Goal: Task Accomplishment & Management: Manage account settings

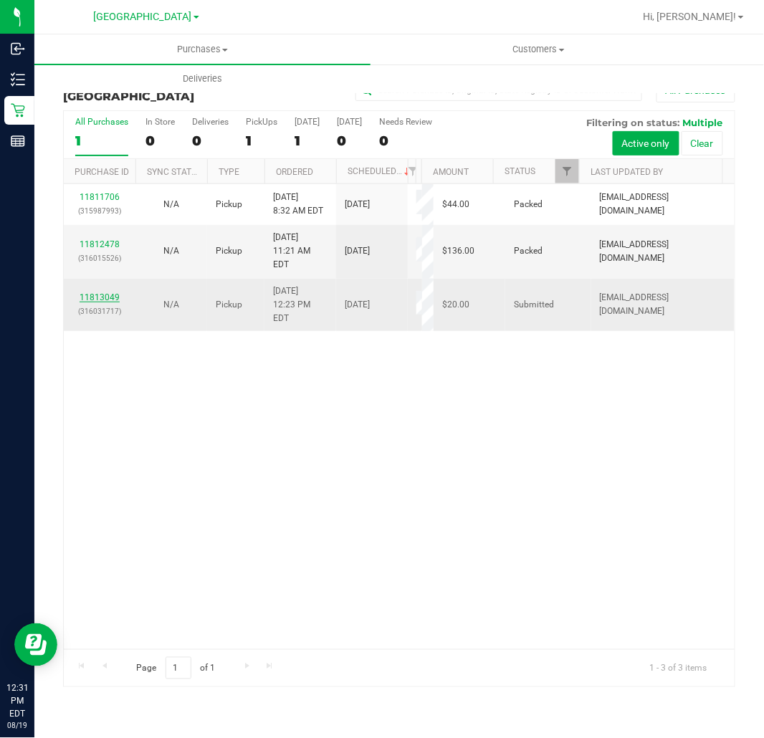
click at [103, 293] on link "11813049" at bounding box center [100, 298] width 40 height 10
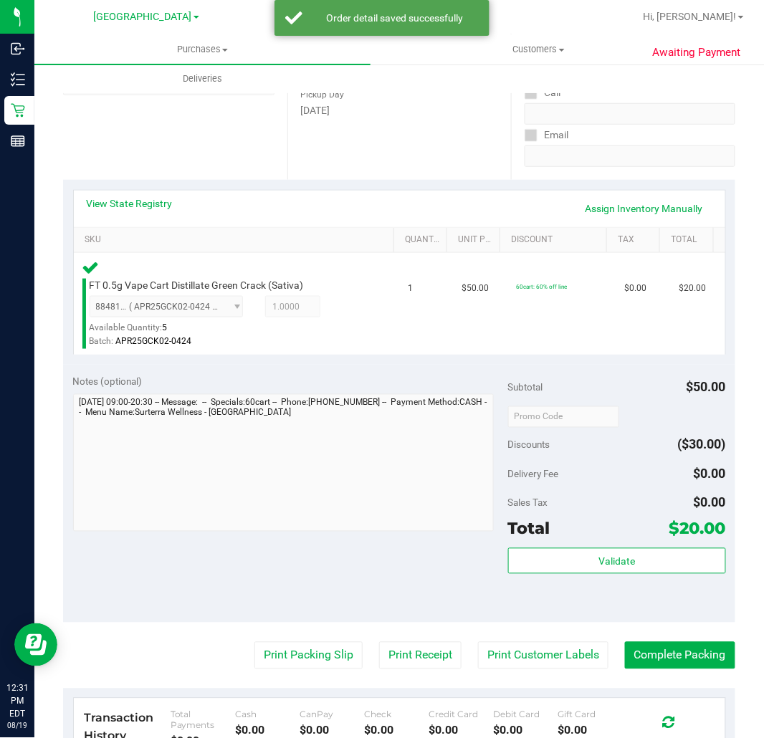
scroll to position [478, 0]
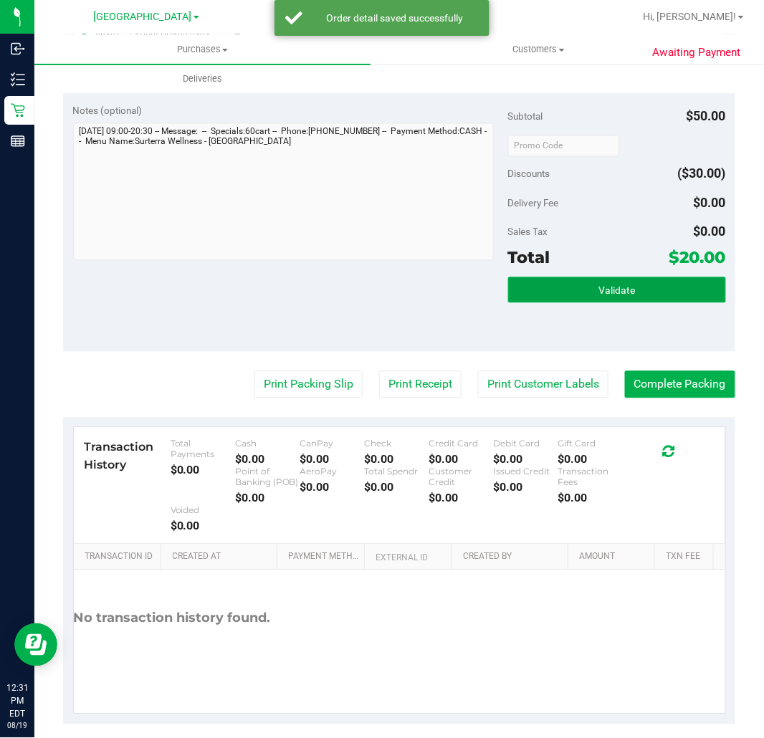
click at [566, 285] on button "Validate" at bounding box center [617, 290] width 218 height 26
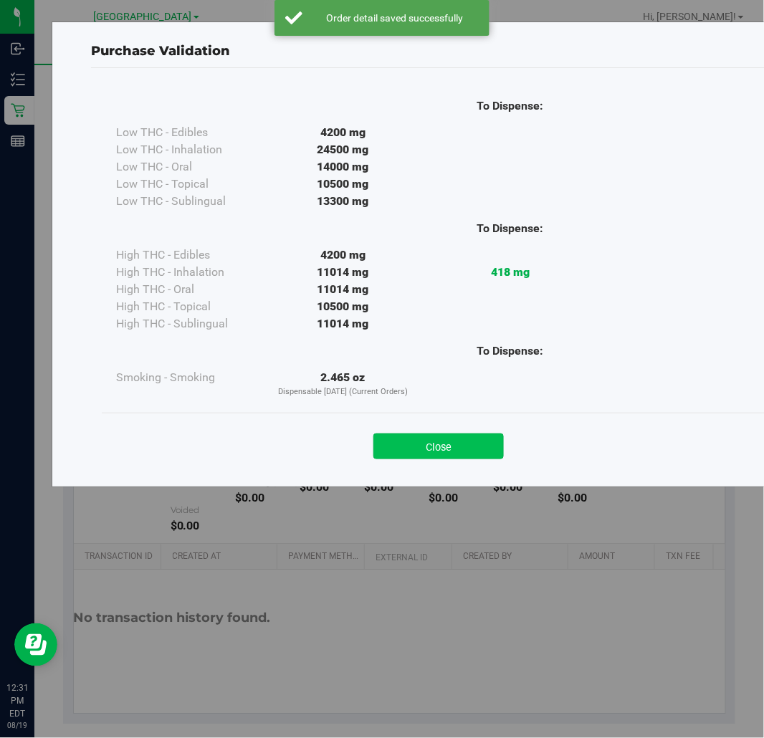
click at [429, 450] on button "Close" at bounding box center [439, 447] width 130 height 26
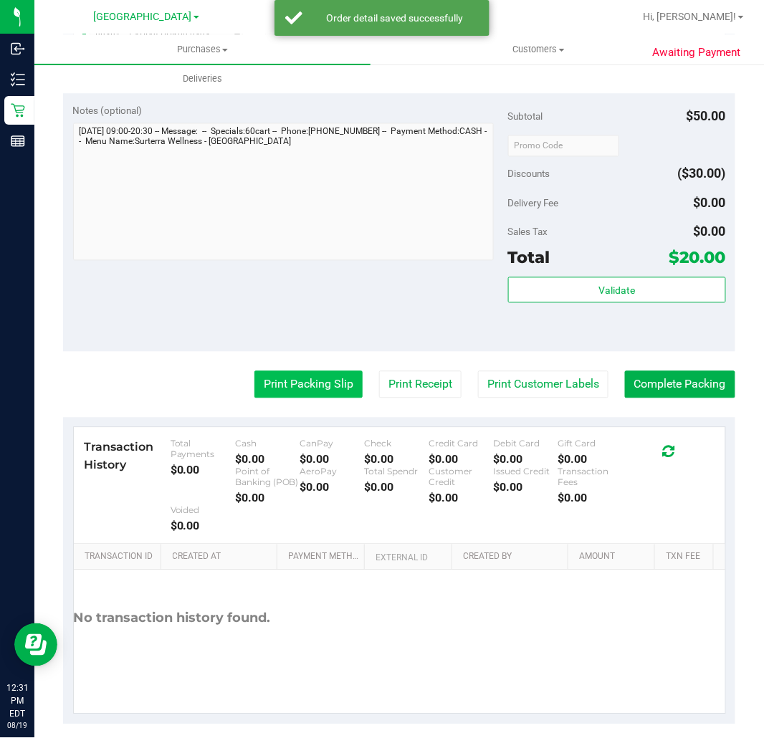
click at [288, 381] on button "Print Packing Slip" at bounding box center [309, 384] width 108 height 27
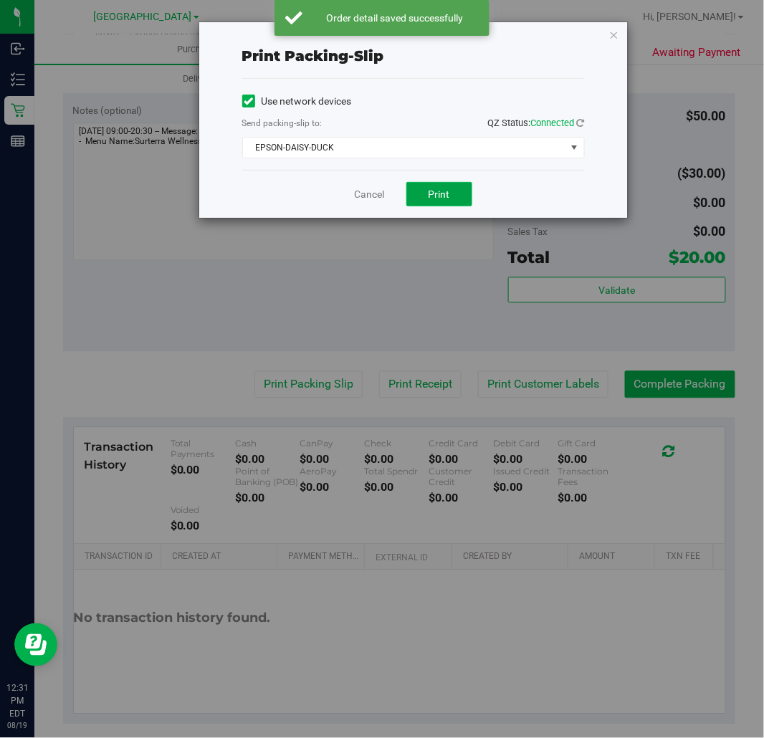
click at [412, 189] on button "Print" at bounding box center [440, 194] width 66 height 24
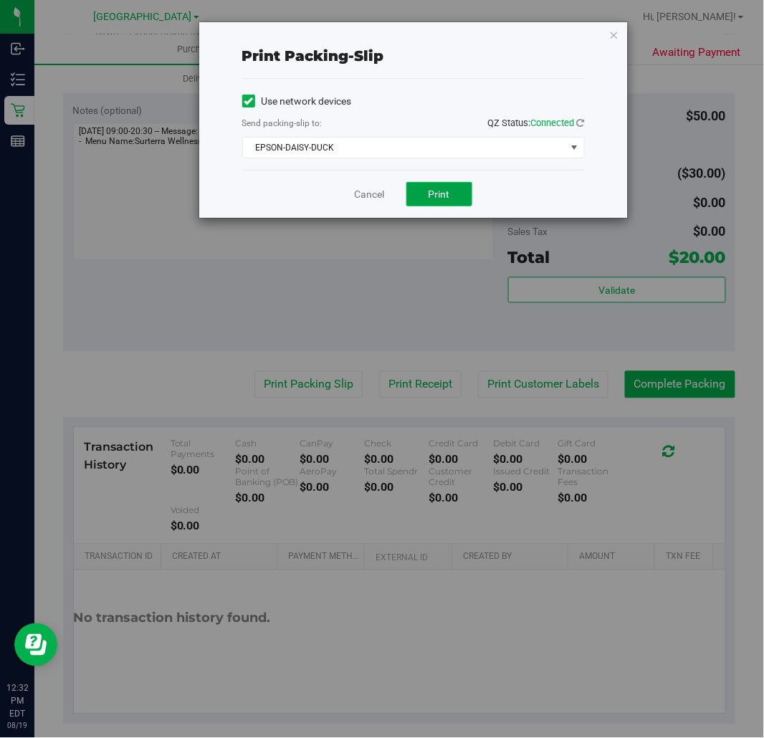
click at [438, 199] on span "Print" at bounding box center [440, 194] width 22 height 11
click at [612, 31] on icon "button" at bounding box center [614, 34] width 10 height 17
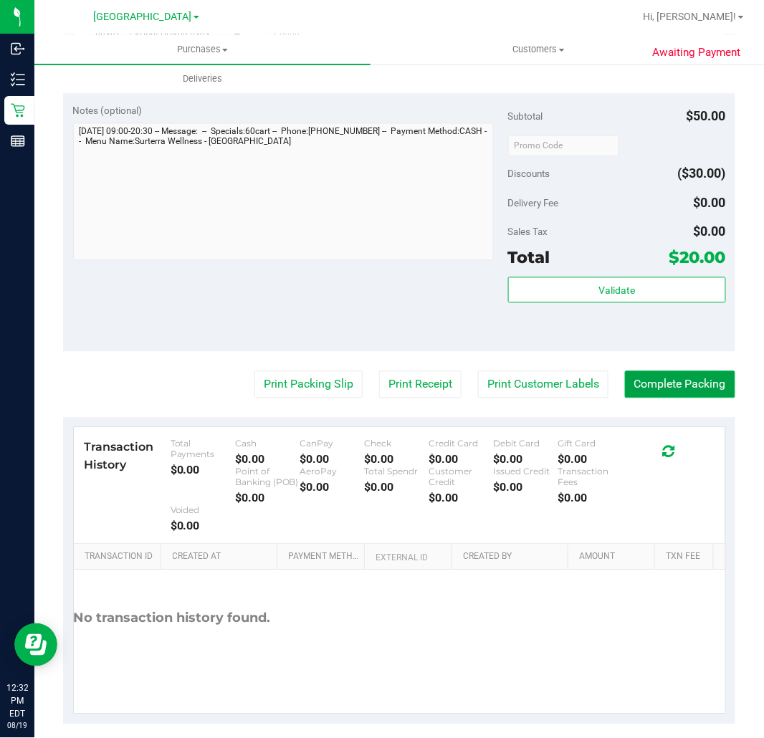
click at [691, 379] on button "Complete Packing" at bounding box center [680, 384] width 110 height 27
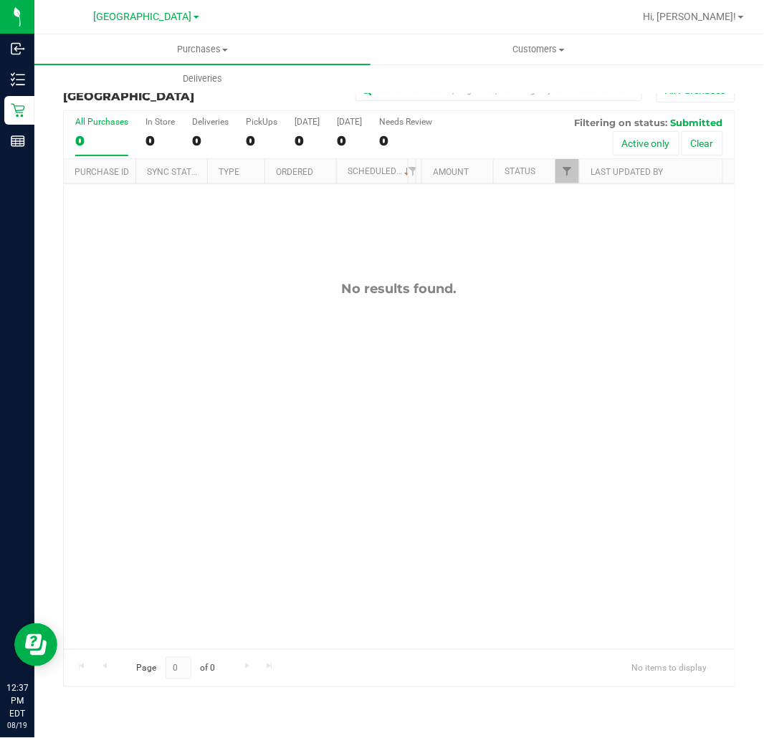
click at [297, 268] on div "No results found." at bounding box center [399, 465] width 671 height 562
click at [517, 47] on span "Customers" at bounding box center [538, 49] width 335 height 13
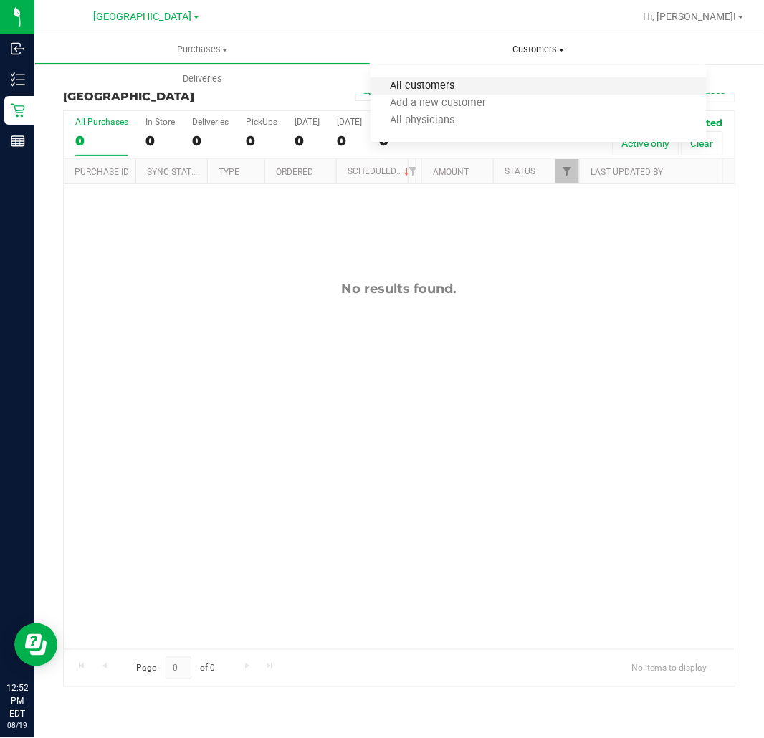
click at [435, 90] on span "All customers" at bounding box center [422, 86] width 103 height 12
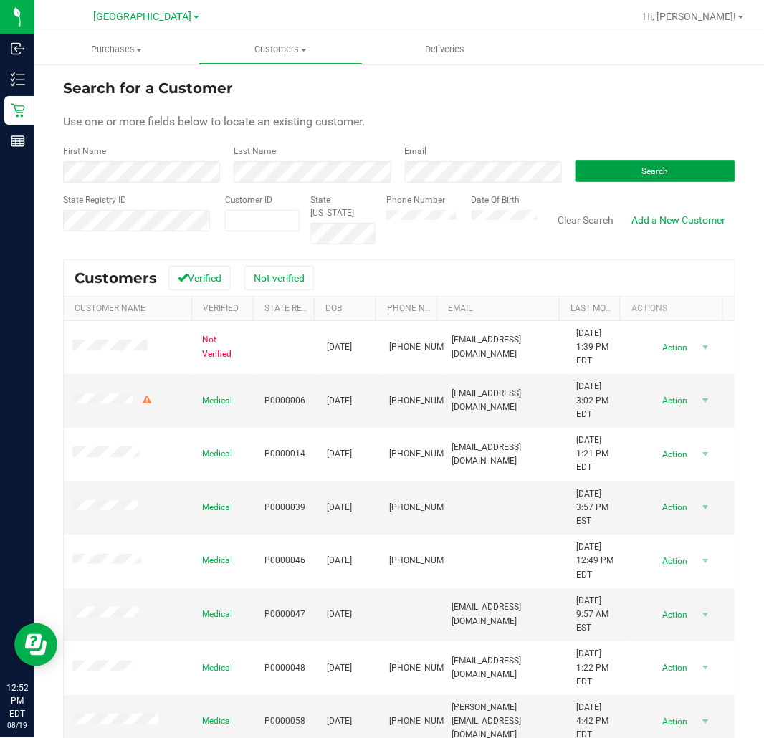
click at [642, 168] on span "Search" at bounding box center [655, 171] width 27 height 10
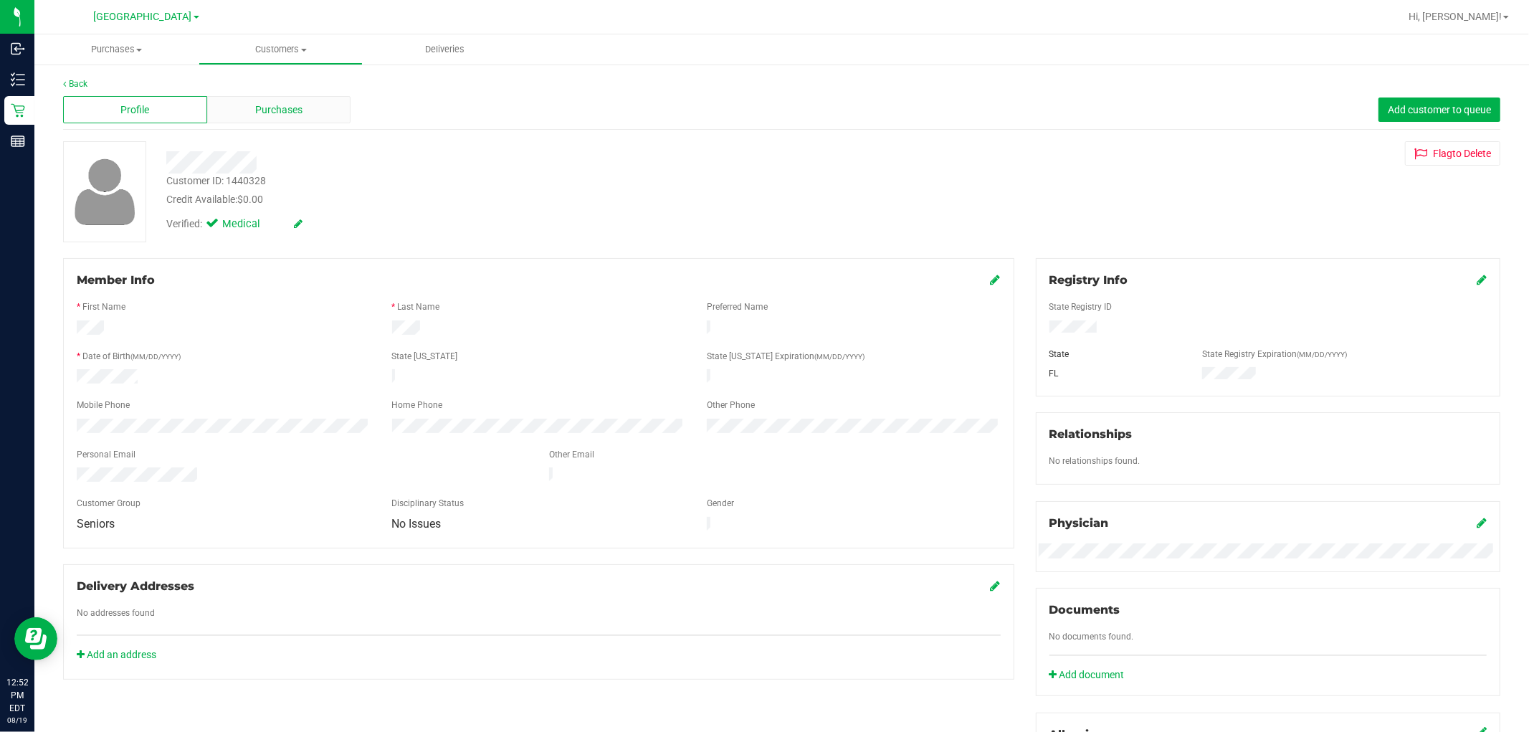
click at [273, 104] on span "Purchases" at bounding box center [278, 110] width 47 height 15
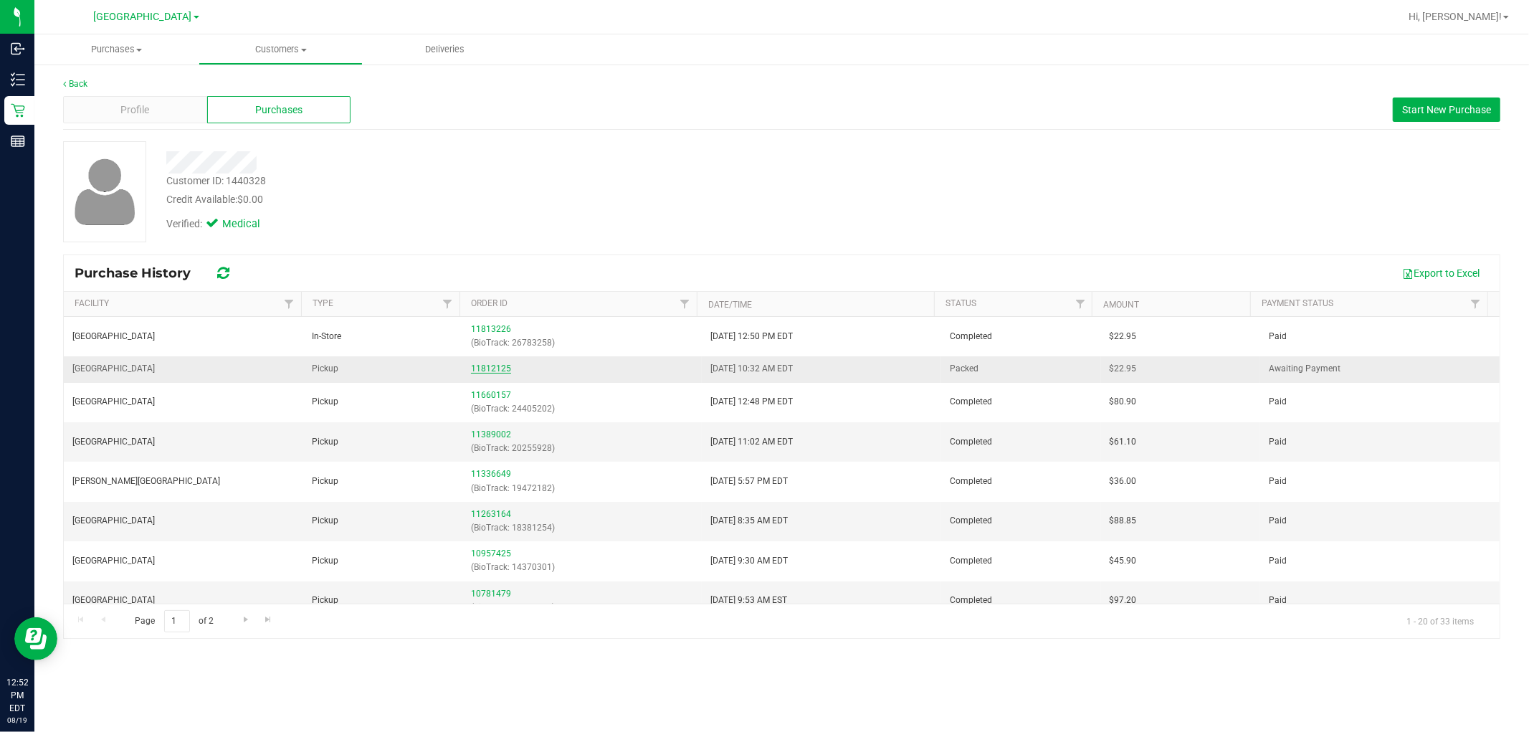
click at [495, 364] on link "11812125" at bounding box center [491, 369] width 40 height 10
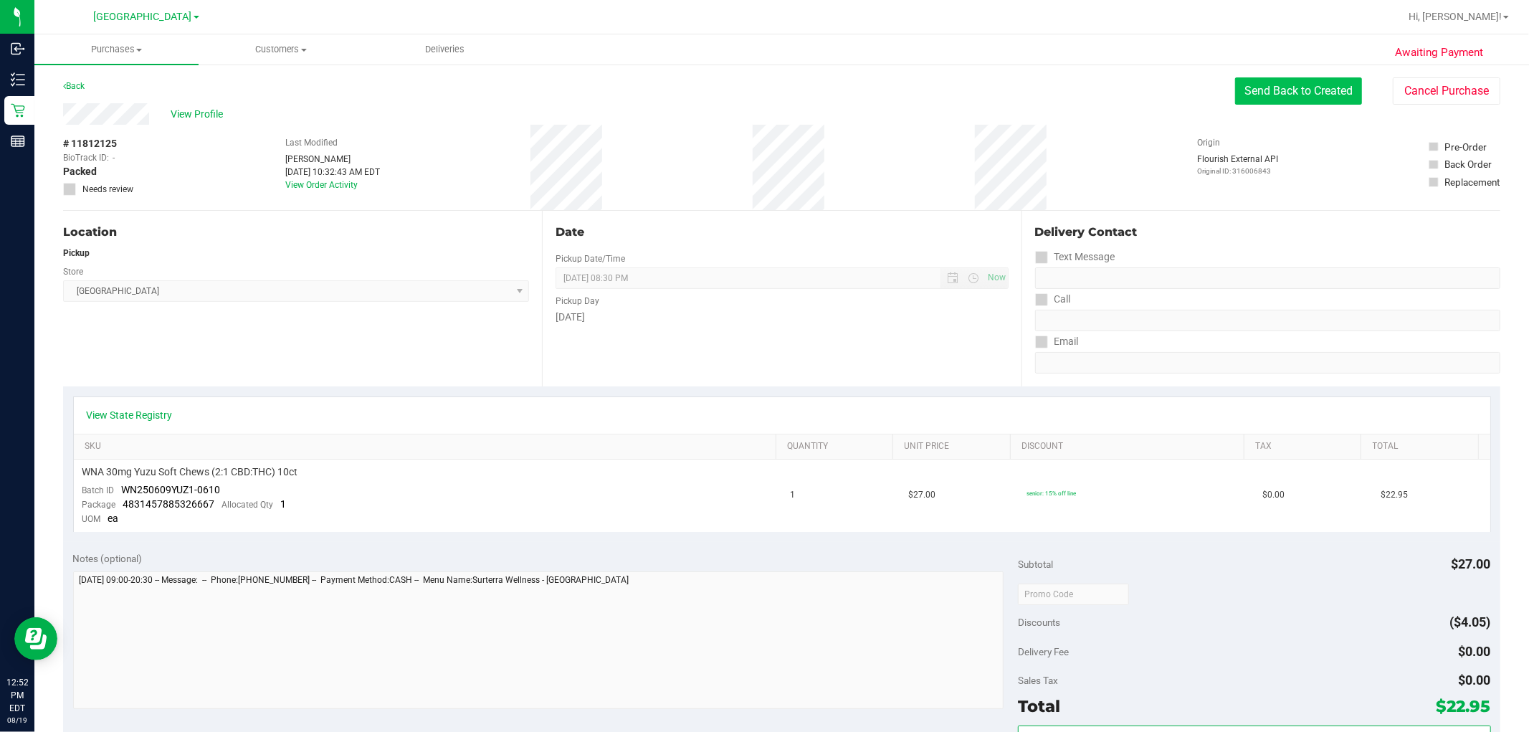
click at [1275, 102] on button "Send Back to Created" at bounding box center [1298, 90] width 127 height 27
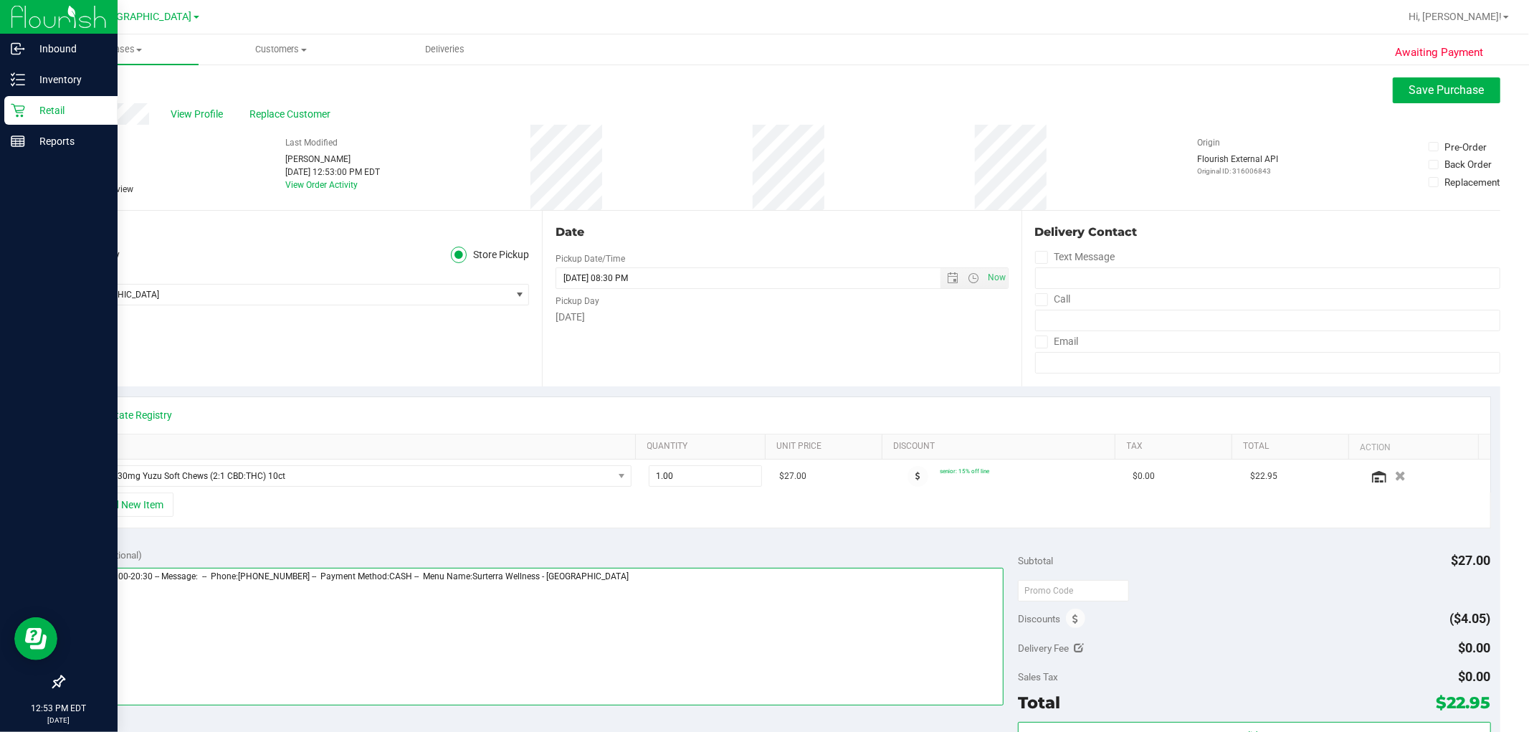
drag, startPoint x: 668, startPoint y: 578, endPoint x: 0, endPoint y: 578, distance: 668.2
click at [0, 578] on div "Inbound Inventory Retail Reports 12:53 PM EDT [DATE] 08/19 [GEOGRAPHIC_DATA] WC…" at bounding box center [764, 366] width 1529 height 732
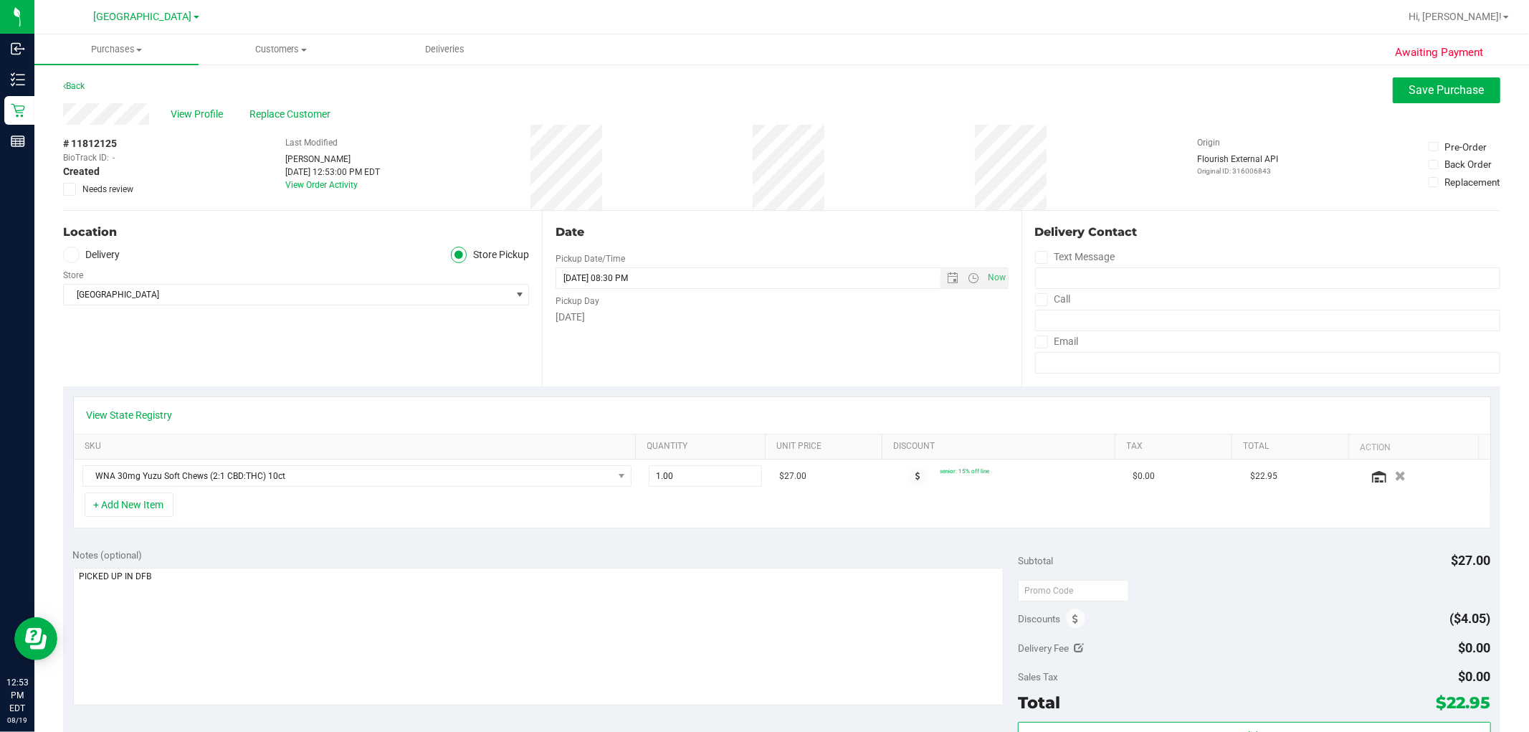
click at [70, 189] on icon at bounding box center [69, 189] width 9 height 0
click at [0, 0] on input "Needs review" at bounding box center [0, 0] width 0 height 0
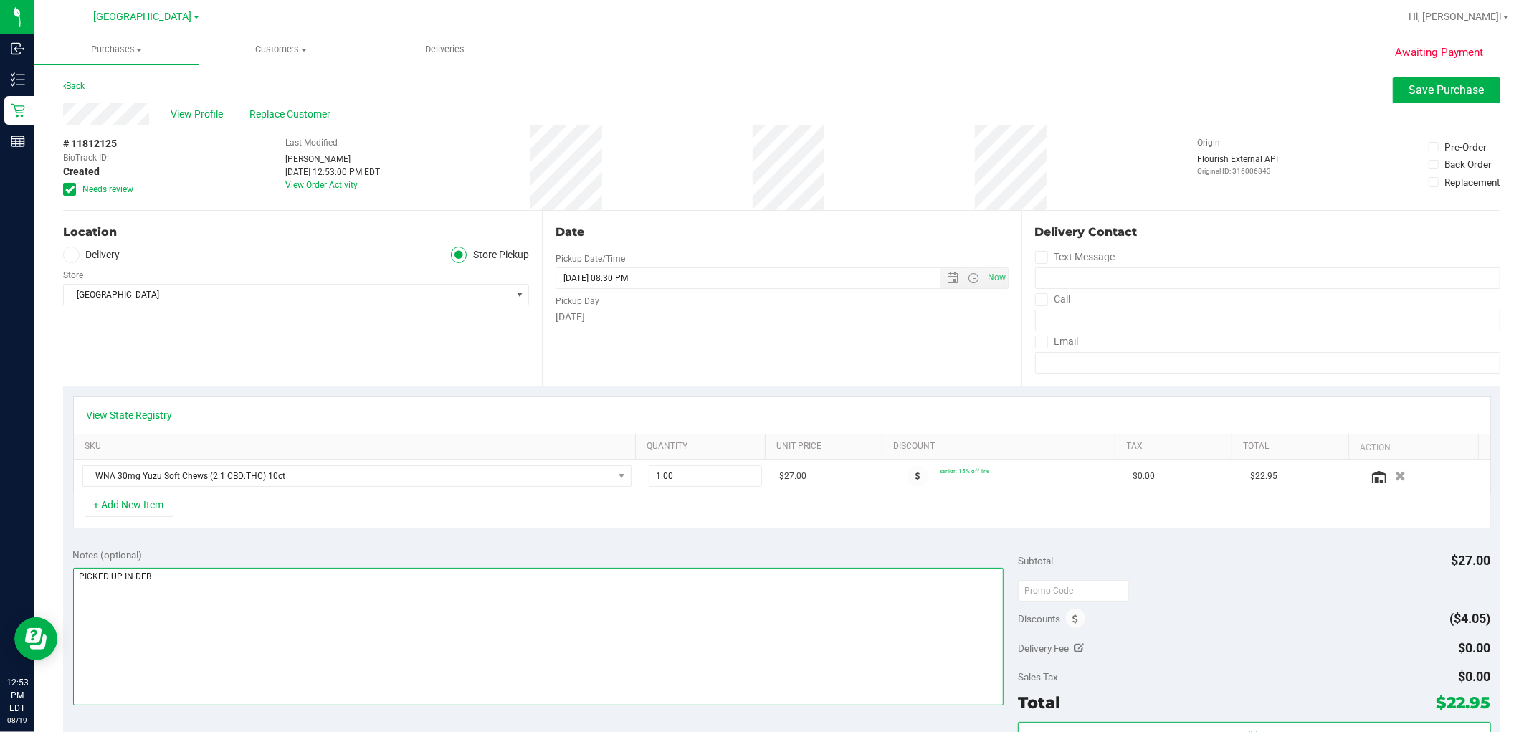
click at [189, 584] on textarea at bounding box center [538, 637] width 931 height 138
type textarea "PICKED UP IN DFB/ Cancel order"
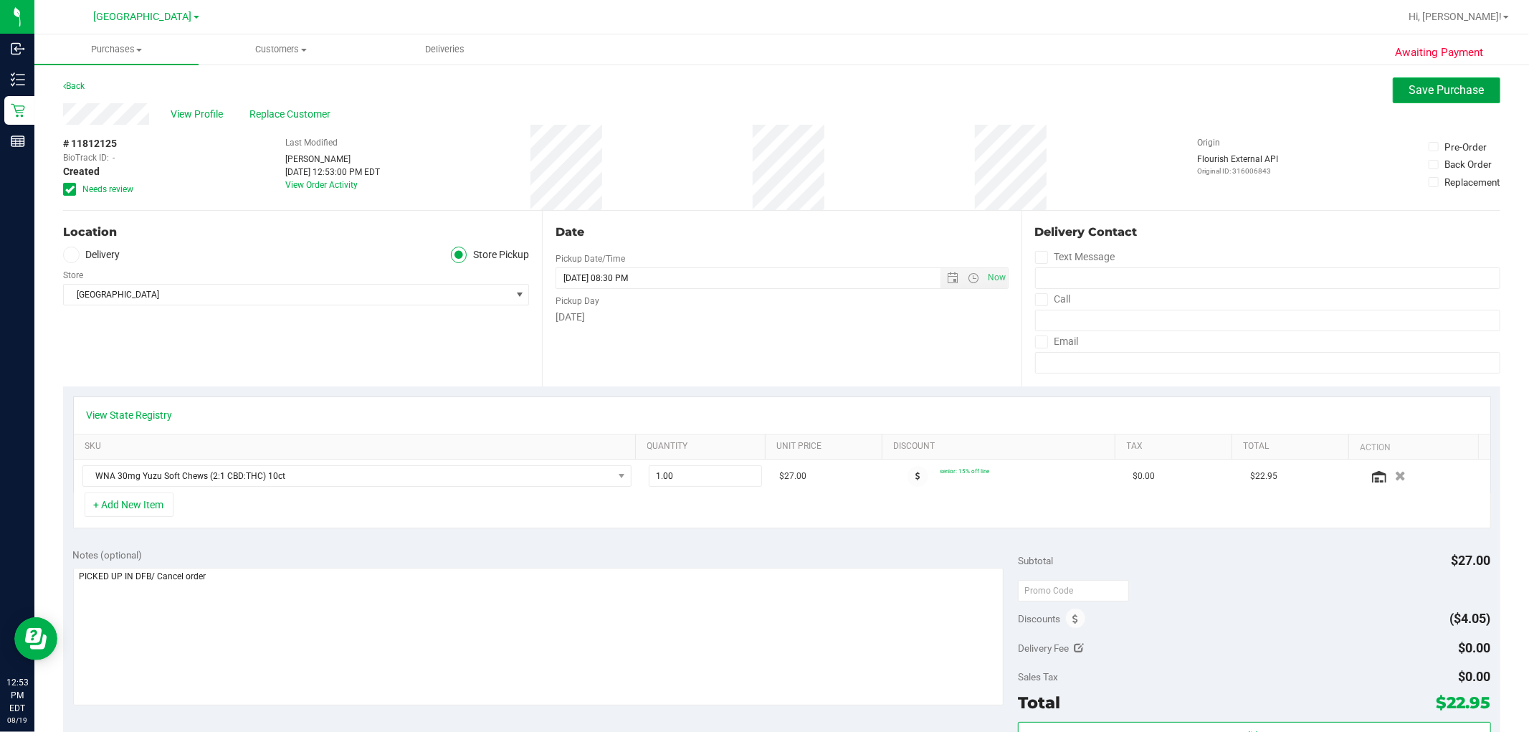
click at [1421, 89] on span "Save Purchase" at bounding box center [1447, 90] width 75 height 14
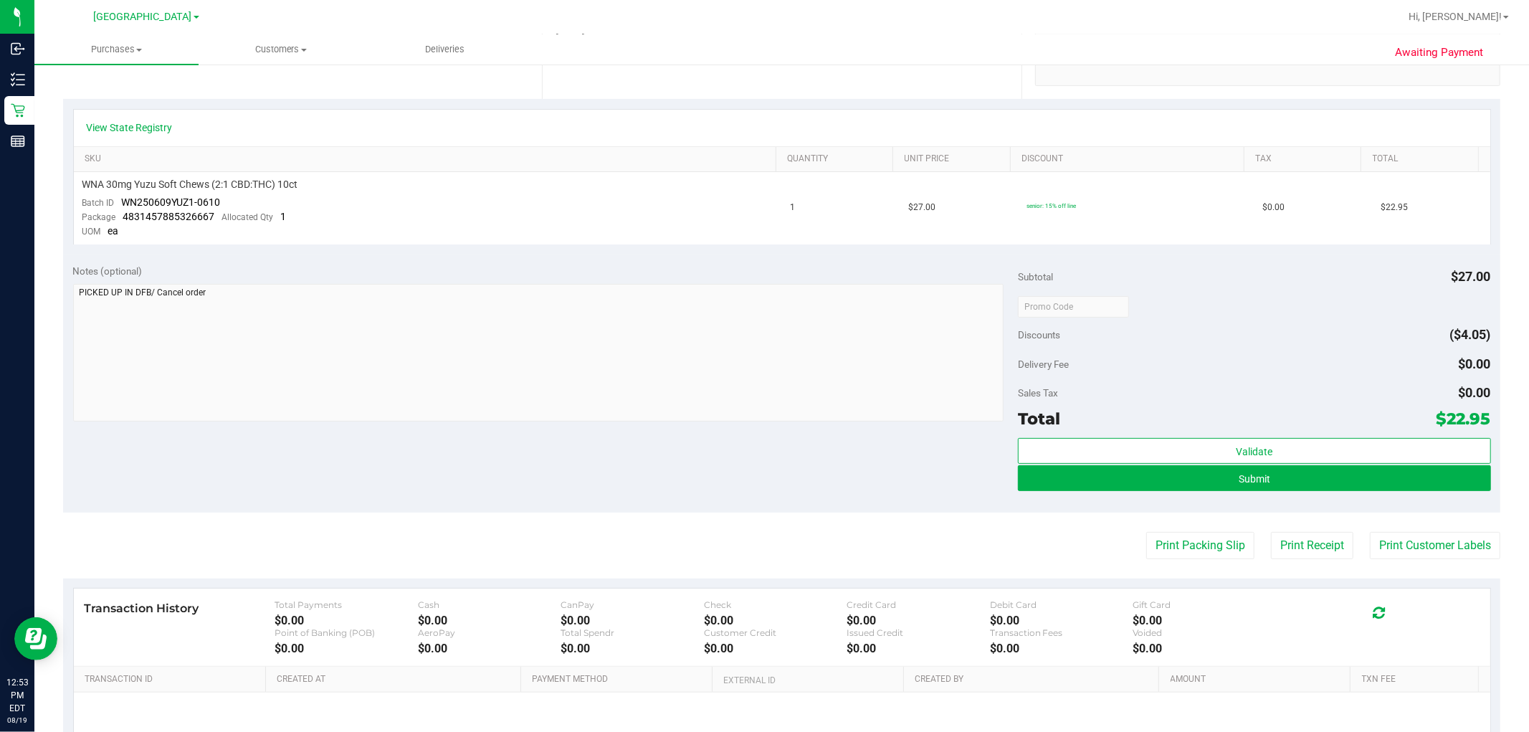
scroll to position [432, 0]
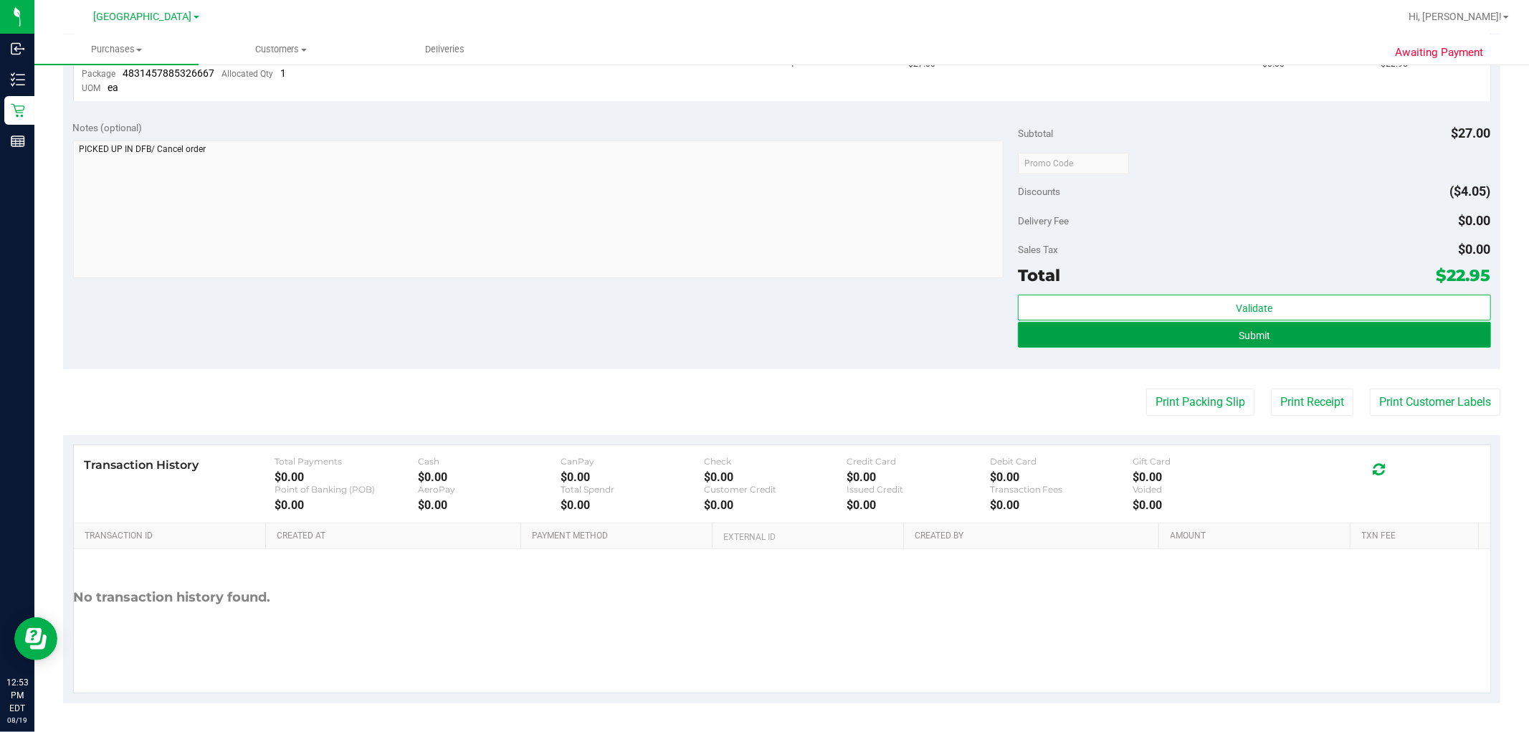
click at [1210, 338] on button "Submit" at bounding box center [1254, 335] width 472 height 26
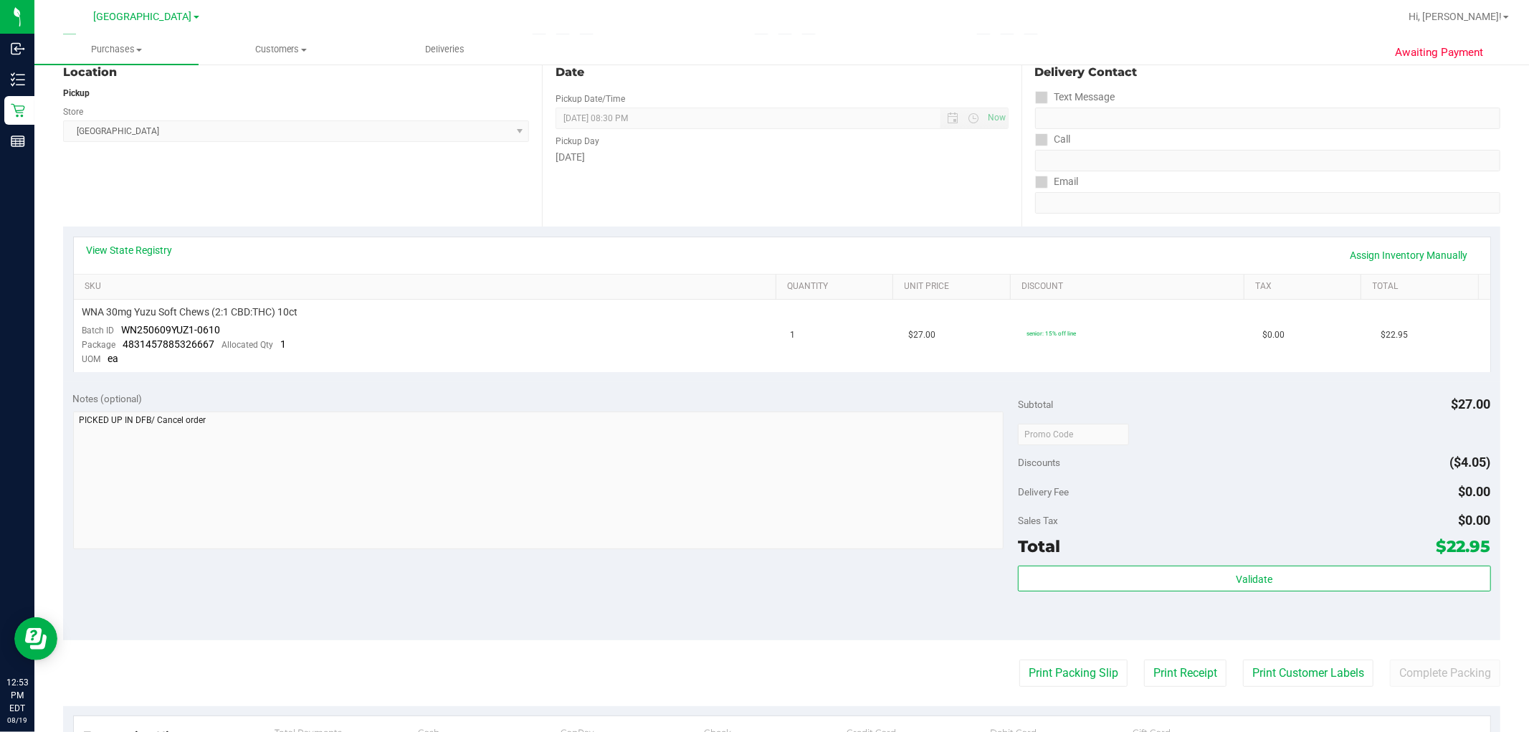
scroll to position [0, 0]
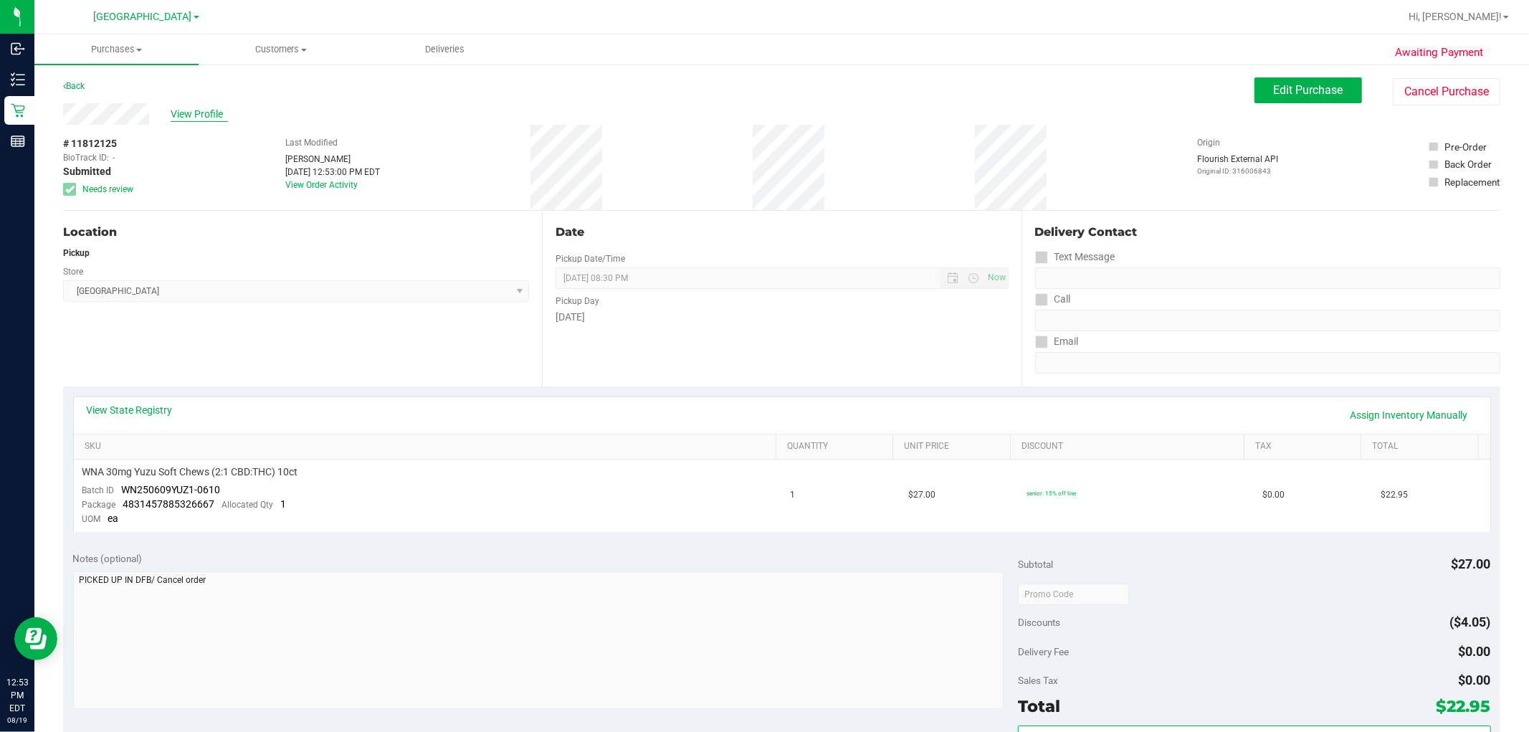
click at [209, 115] on span "View Profile" at bounding box center [199, 114] width 57 height 15
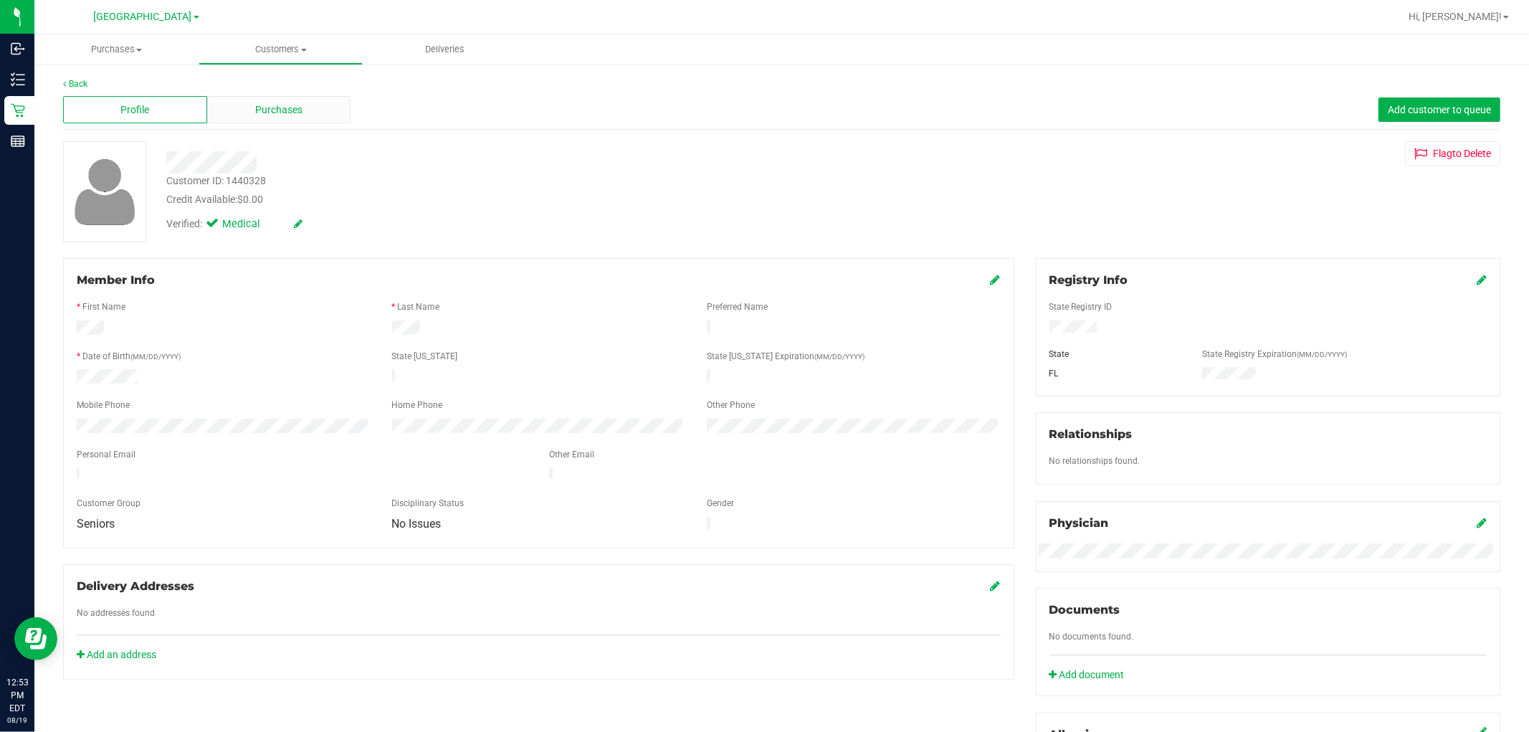
click at [263, 108] on span "Purchases" at bounding box center [278, 110] width 47 height 15
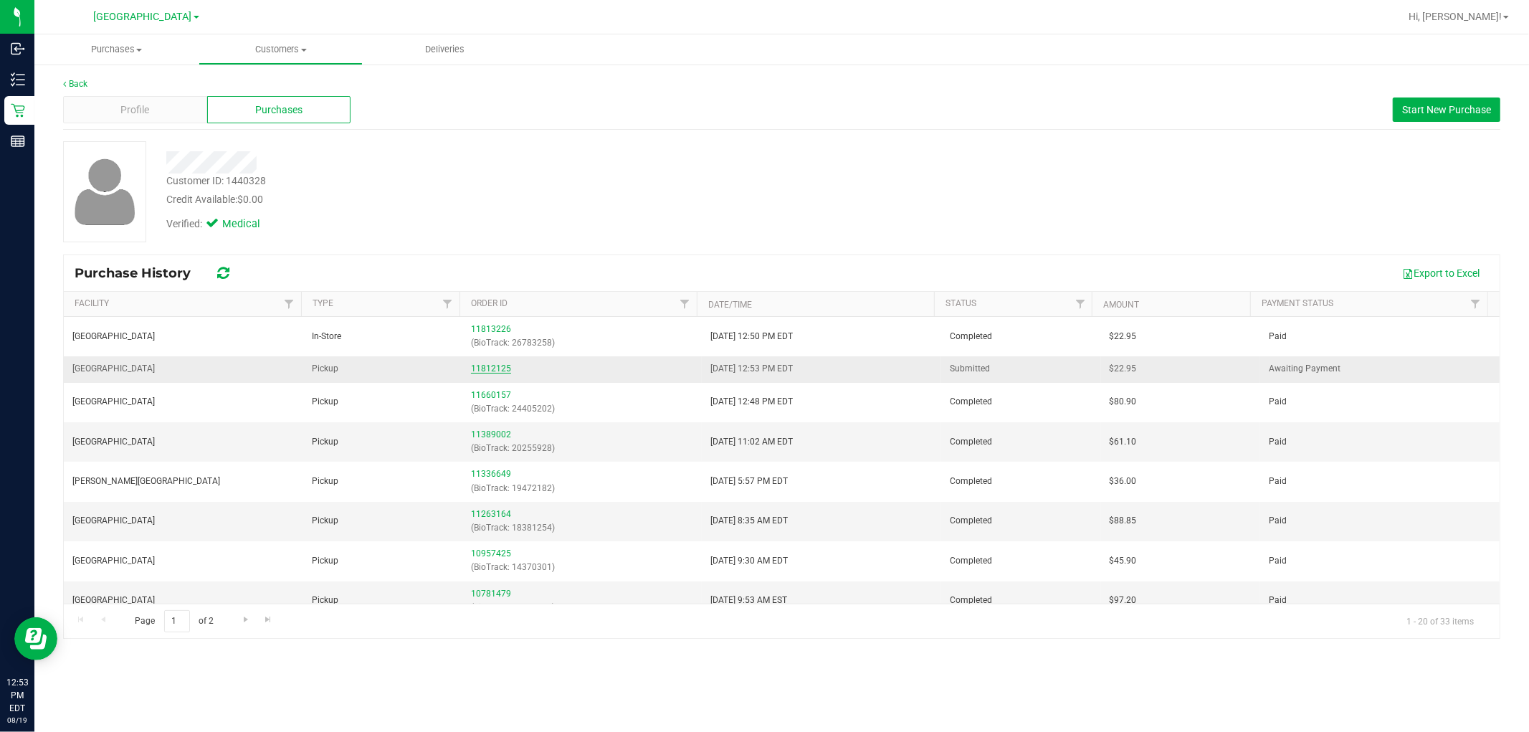
click at [488, 367] on link "11812125" at bounding box center [491, 369] width 40 height 10
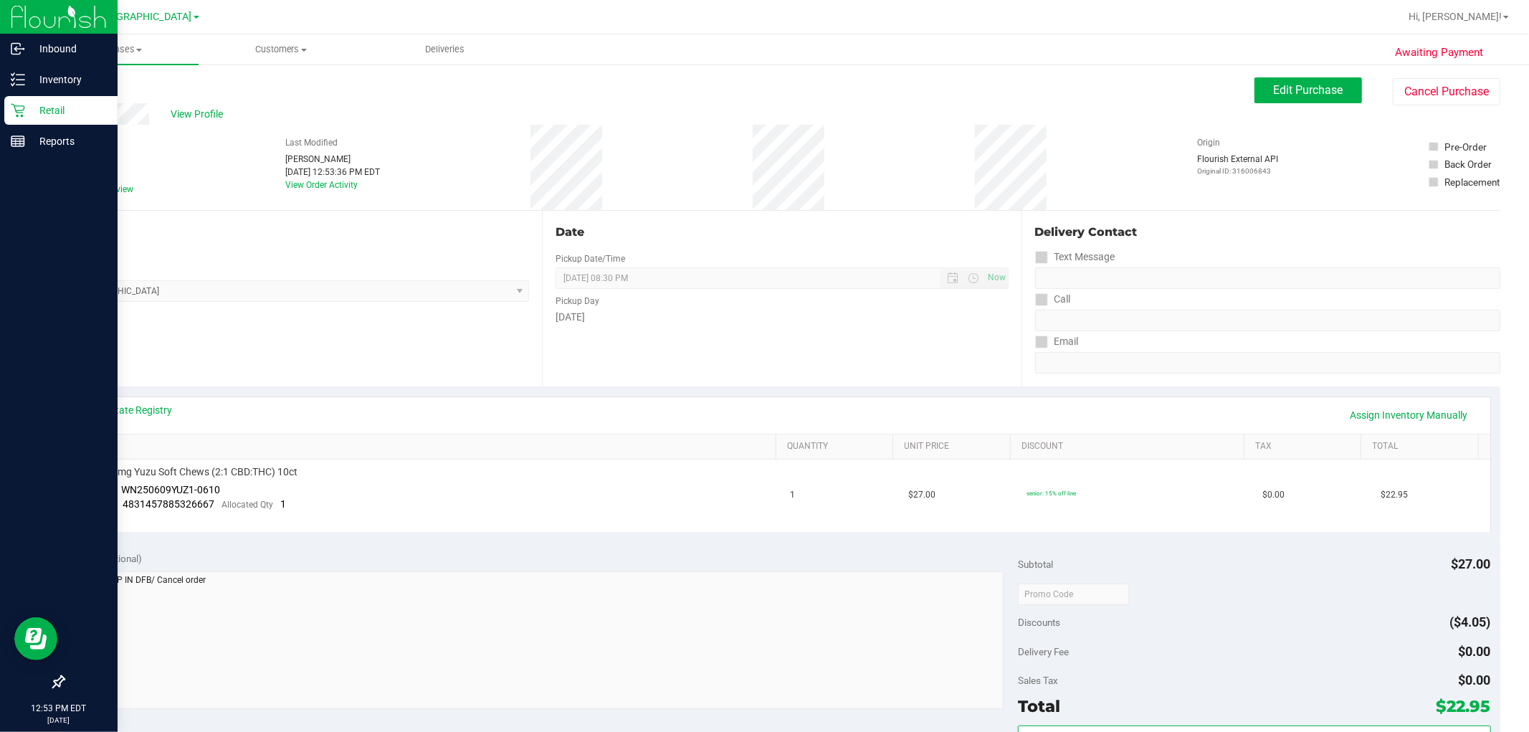
click at [60, 125] on link "Retail" at bounding box center [59, 111] width 118 height 31
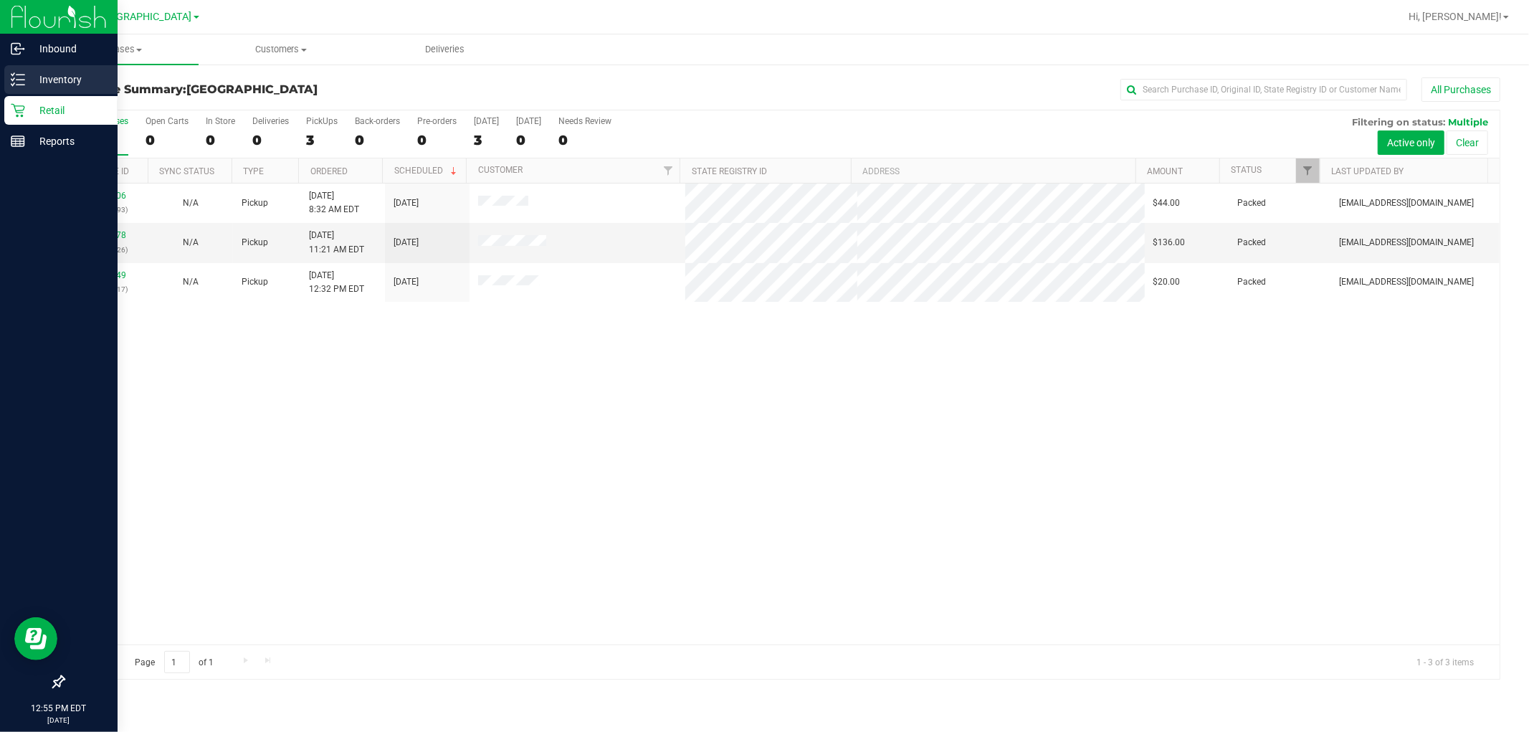
click at [25, 79] on p "Inventory" at bounding box center [68, 79] width 86 height 17
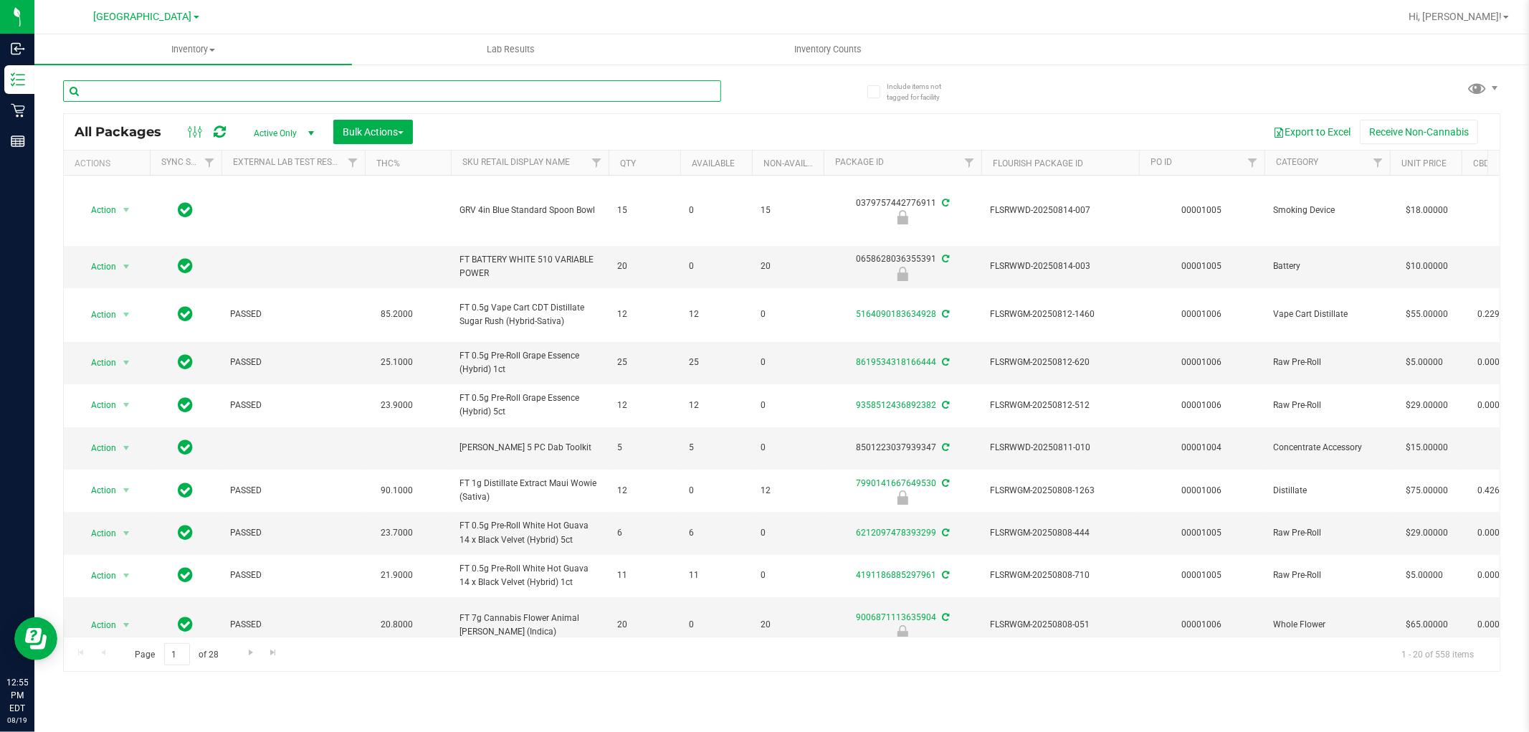
click at [159, 98] on input "text" at bounding box center [392, 91] width 658 height 22
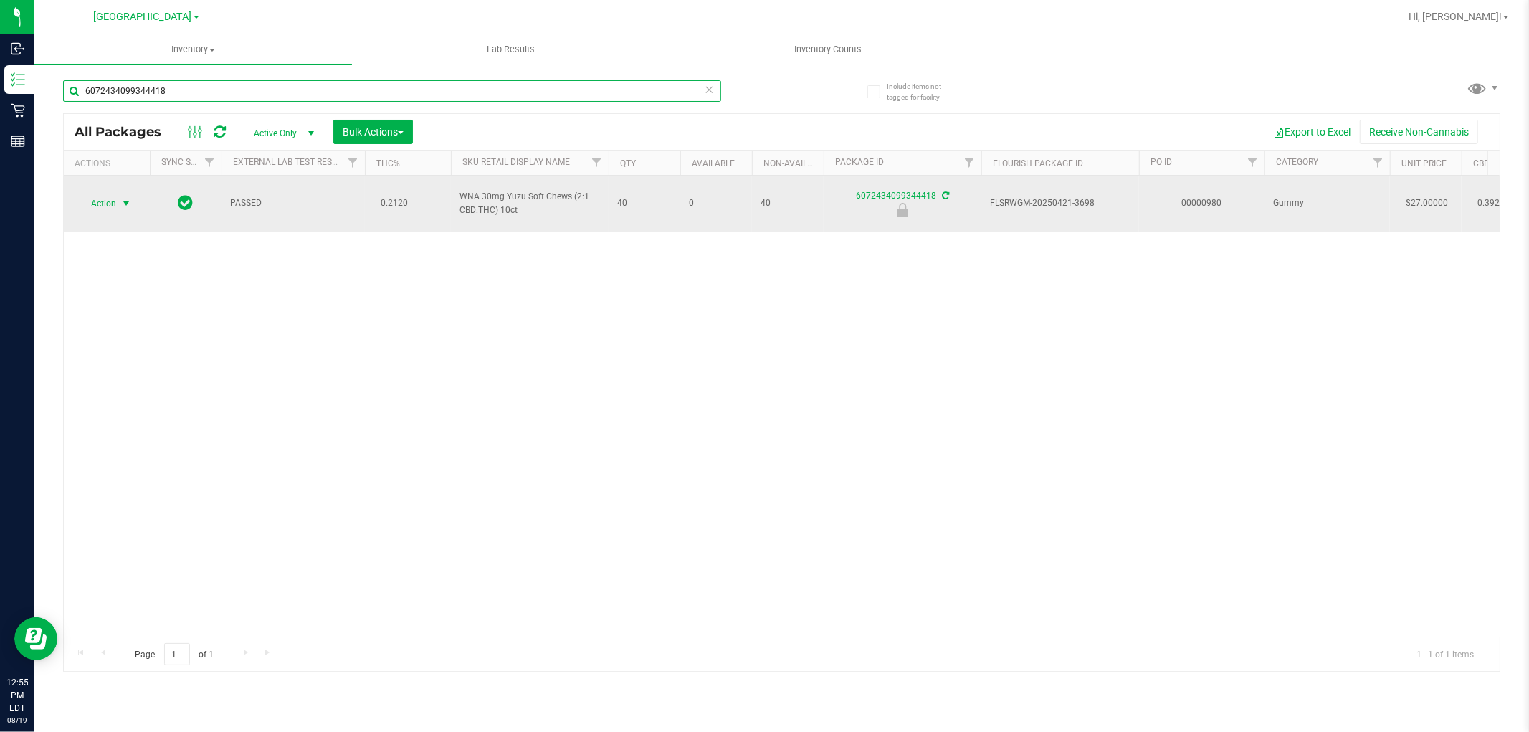
type input "6072434099344418"
click at [98, 206] on span "Action" at bounding box center [97, 204] width 39 height 20
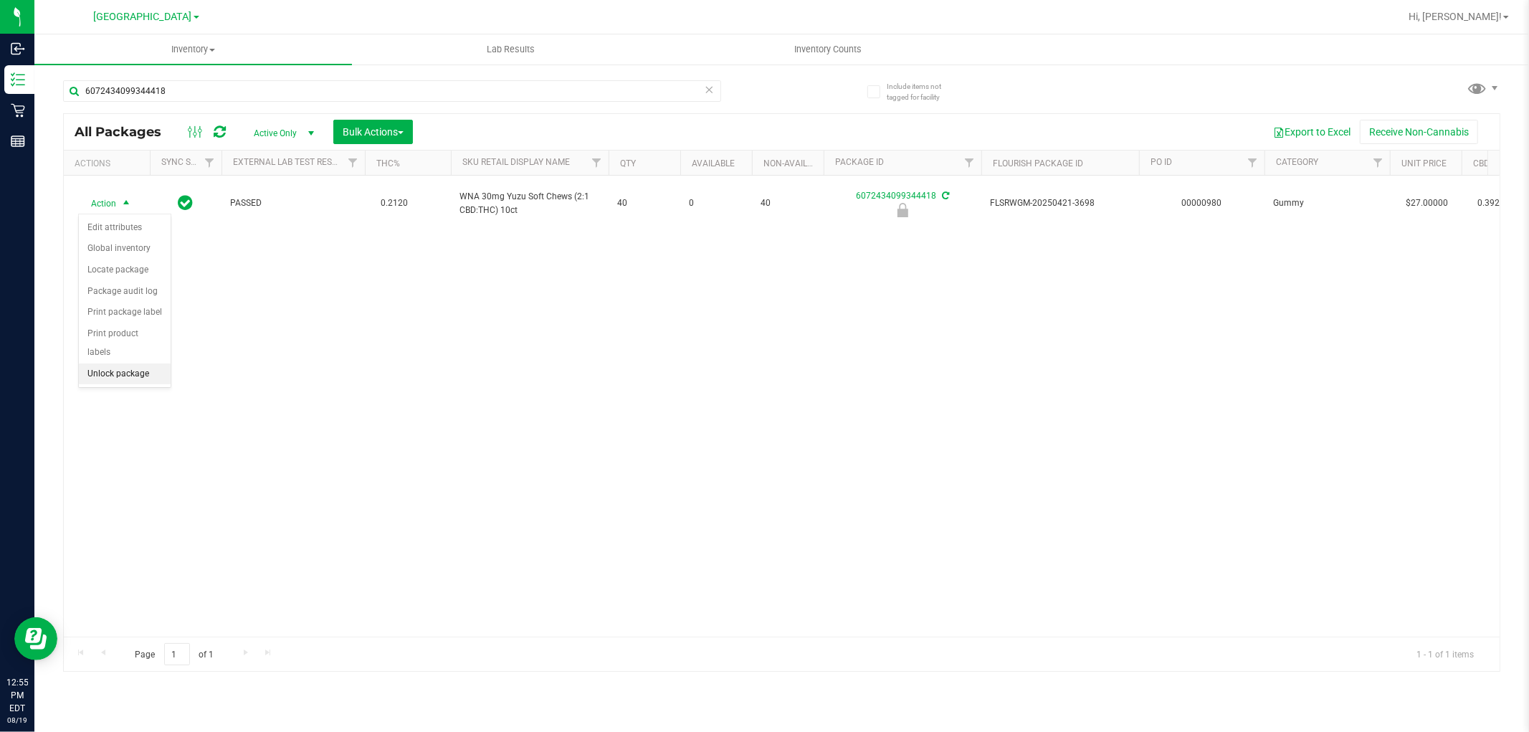
click at [106, 382] on li "Unlock package" at bounding box center [125, 375] width 92 height 22
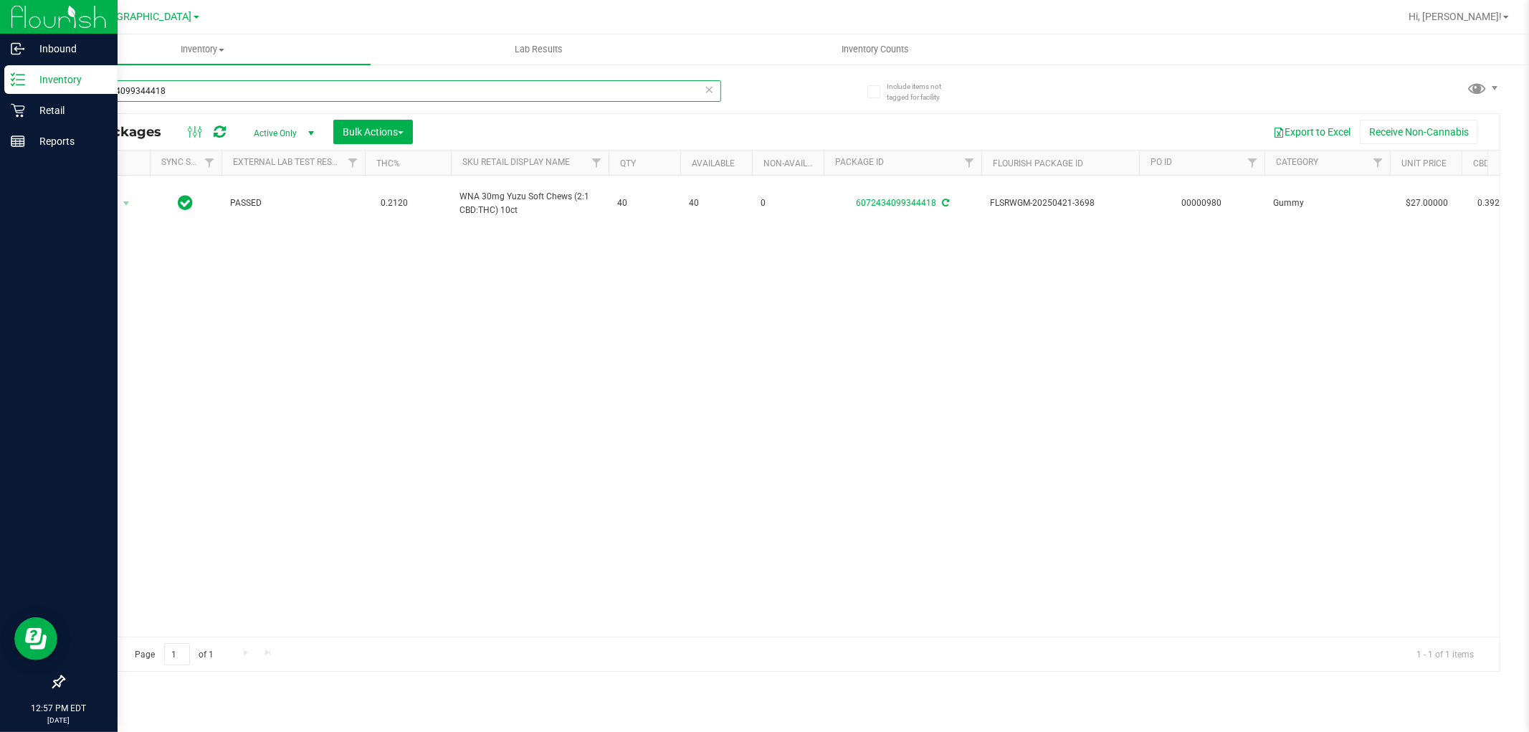
drag, startPoint x: 176, startPoint y: 92, endPoint x: 0, endPoint y: 90, distance: 176.4
click at [0, 90] on div "Inbound Inventory Retail Reports 12:57 PM EDT [DATE] 08/19 [GEOGRAPHIC_DATA] WC…" at bounding box center [764, 366] width 1529 height 732
type input "3675992392566323"
